Goal: Find specific page/section

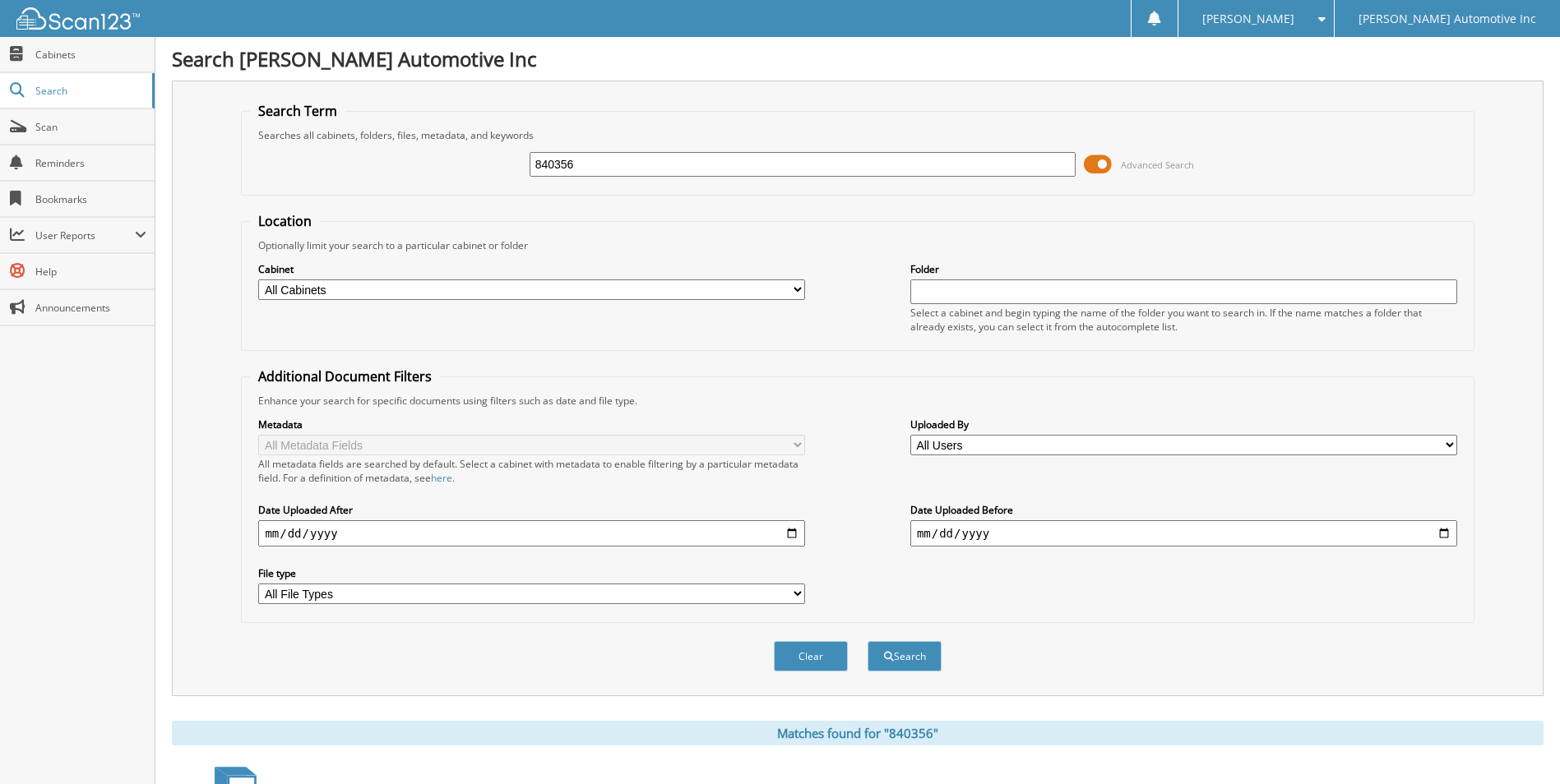
click at [621, 159] on input "840356" at bounding box center [803, 164] width 547 height 25
click at [622, 159] on input "840356" at bounding box center [803, 164] width 547 height 25
type input "422673"
click at [868, 641] on button "Search" at bounding box center [904, 656] width 74 height 31
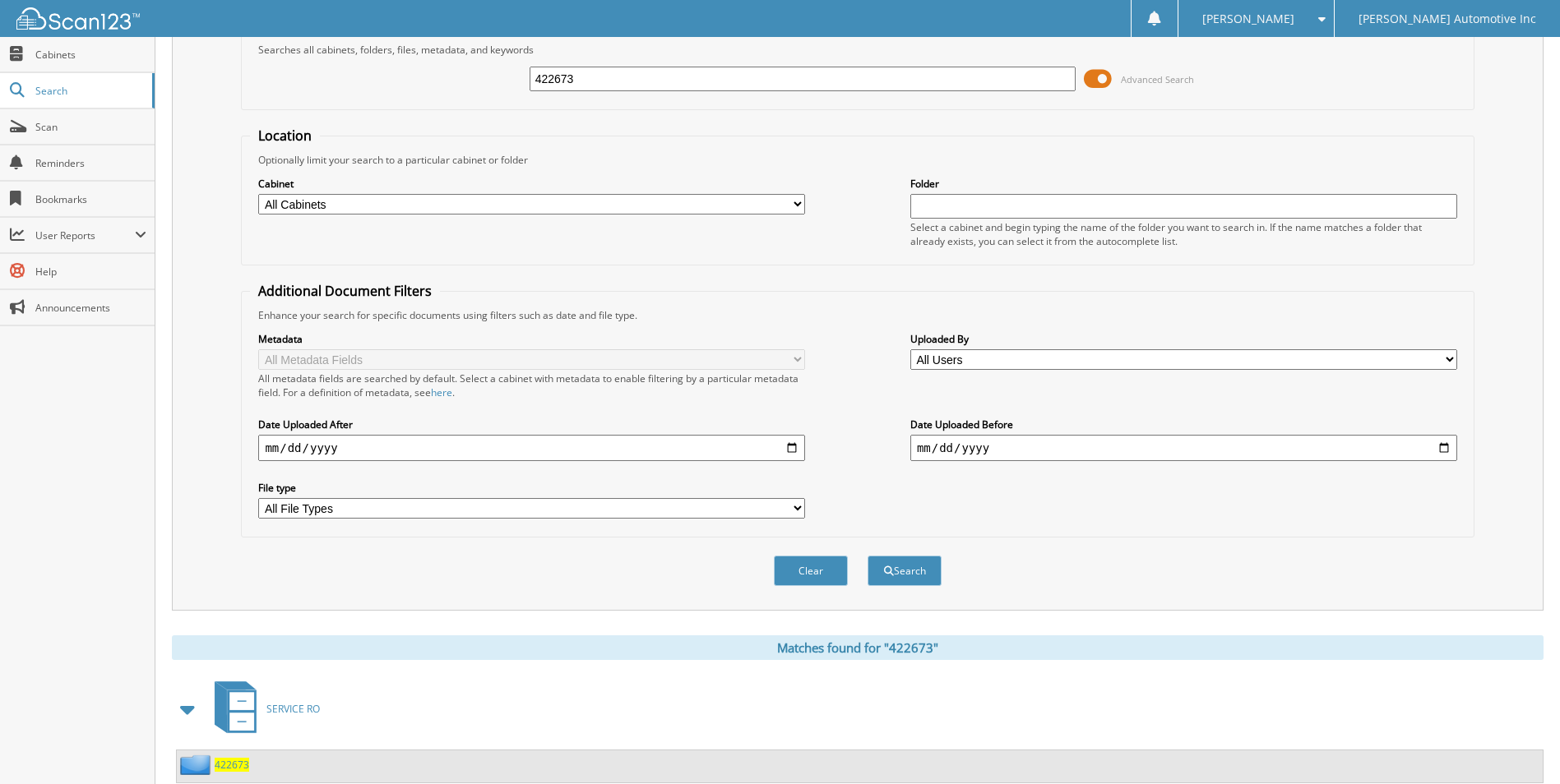
scroll to position [177, 0]
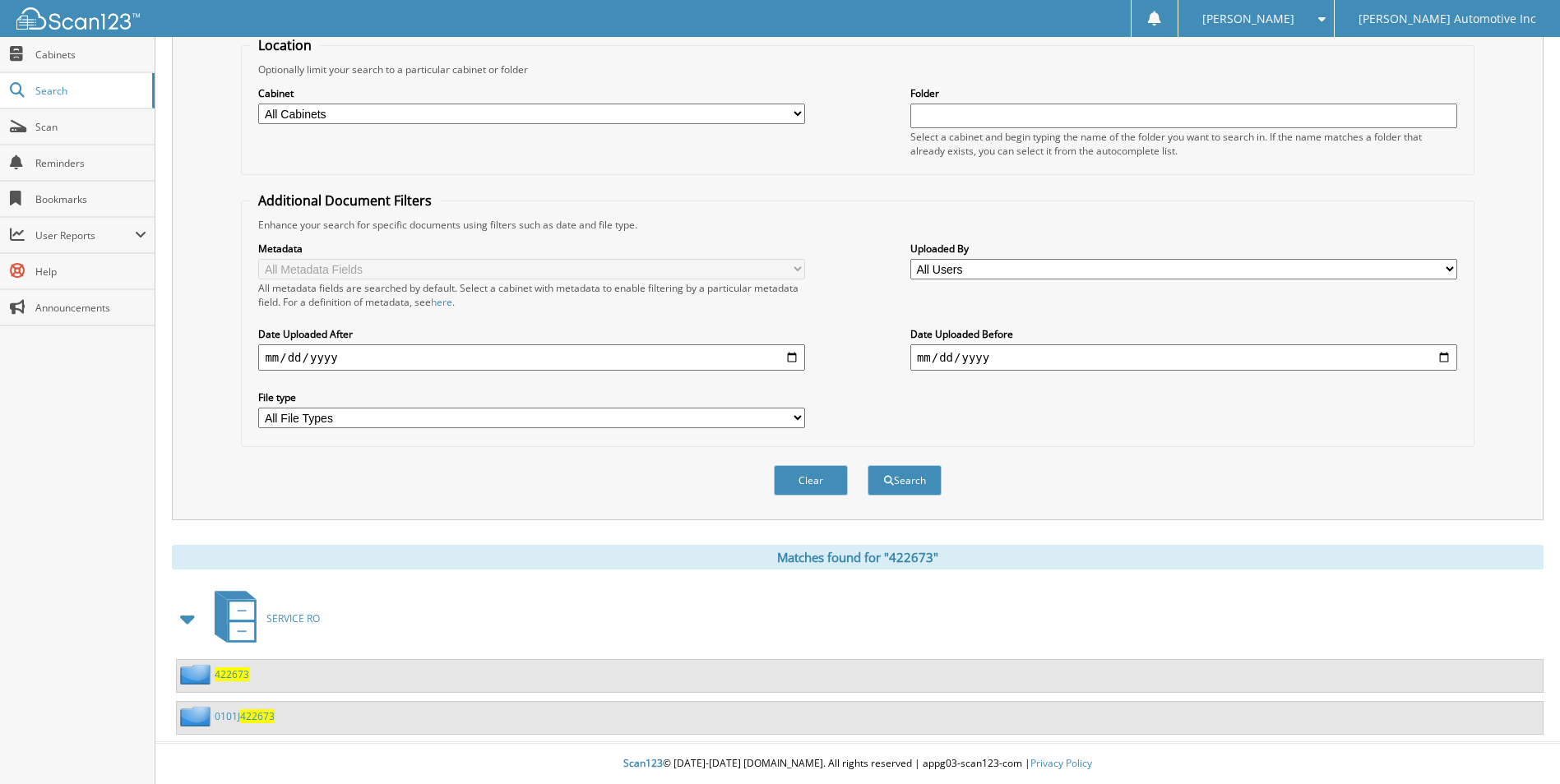
click at [252, 713] on span "422673" at bounding box center [257, 716] width 35 height 14
